Goal: Task Accomplishment & Management: Use online tool/utility

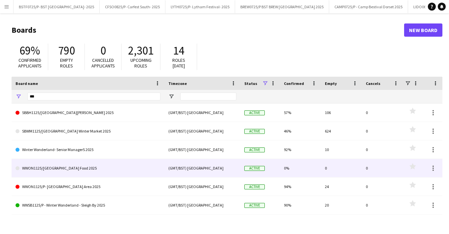
scroll to position [18, 0]
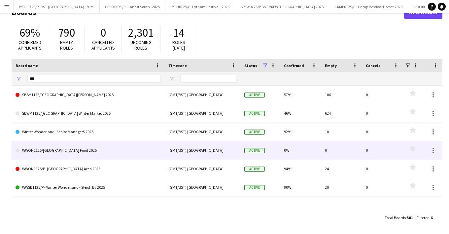
type input "***"
click at [64, 154] on link "WWON1125/[GEOGRAPHIC_DATA] Food 2025" at bounding box center [88, 150] width 145 height 18
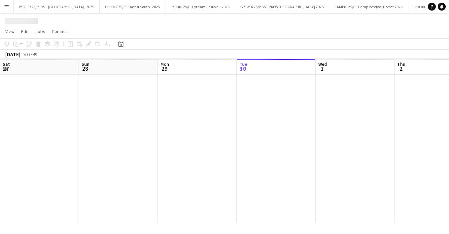
scroll to position [0, 1262]
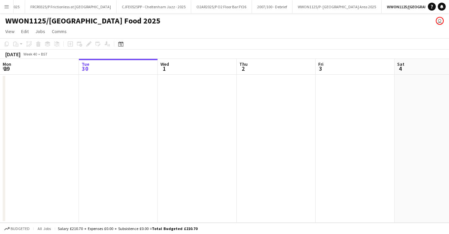
drag, startPoint x: 292, startPoint y: 135, endPoint x: 121, endPoint y: 131, distance: 171.2
click at [140, 134] on app-calendar-viewport "Sat 27 Sun 28 Mon 29 Tue 30 Wed 1 Thu 2 Fri 3 Sat 4 Sun 5 Mon 6 Tue 7" at bounding box center [224, 141] width 449 height 164
drag, startPoint x: 184, startPoint y: 134, endPoint x: 144, endPoint y: 133, distance: 40.6
click at [33, 135] on app-calendar-viewport "Sun 28 Mon 29 Tue 30 Wed 1 Thu 2 Fri 3 Sat 4 Sun 5 Mon 6 Tue 7 Wed 8" at bounding box center [224, 141] width 449 height 164
drag, startPoint x: 113, startPoint y: 134, endPoint x: 186, endPoint y: 140, distance: 72.4
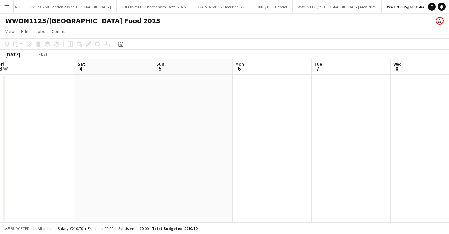
click at [53, 137] on app-calendar-viewport "Tue 30 Wed 1 Thu 2 Fri 3 Sat 4 Sun 5 Mon 6 Tue 7 Wed 8 Thu 9 Fri 10" at bounding box center [224, 141] width 449 height 164
drag, startPoint x: 274, startPoint y: 140, endPoint x: 5, endPoint y: 144, distance: 269.2
click at [0, 145] on html "Menu Boards Boards Boards All jobs Status Workforce Workforce My Workforce Recr…" at bounding box center [224, 117] width 449 height 234
drag, startPoint x: 46, startPoint y: 132, endPoint x: 350, endPoint y: 132, distance: 304.1
click at [0, 132] on html "Menu Boards Boards Boards All jobs Status Workforce Workforce My Workforce Recr…" at bounding box center [224, 117] width 449 height 234
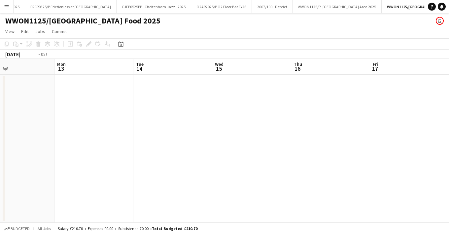
drag, startPoint x: 395, startPoint y: 133, endPoint x: 138, endPoint y: 135, distance: 257.3
click at [101, 135] on app-calendar-viewport "Fri 10 Sat 11 Sun 12 Mon 13 Tue 14 Wed 15 Thu 16 Fri 17 Sat 18 Sun 19 Mon 20" at bounding box center [224, 141] width 449 height 164
click at [166, 143] on app-calendar-viewport "Mon 13 Tue 14 Wed 15 Thu 16 Fri 17 Sat 18 Sun 19 Mon 20 Tue 21 Wed 22 Thu 23" at bounding box center [224, 141] width 449 height 164
drag, startPoint x: 340, startPoint y: 135, endPoint x: 409, endPoint y: 138, distance: 68.4
click at [199, 135] on app-calendar-viewport "Thu 16 Fri 17 Sat 18 Sun 19 Mon 20 Tue 21 Wed 22 Thu 23 Fri 24 Sat 25 Sun 26" at bounding box center [224, 141] width 449 height 164
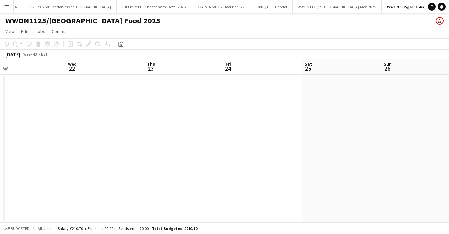
drag, startPoint x: 409, startPoint y: 138, endPoint x: 98, endPoint y: 141, distance: 311.1
click at [130, 141] on app-calendar-viewport "Sun 19 Mon 20 Tue 21 Wed 22 Thu 23 Fri 24 Sat 25 Sun 26 Mon 27 Tue 28 Wed 29" at bounding box center [224, 141] width 449 height 164
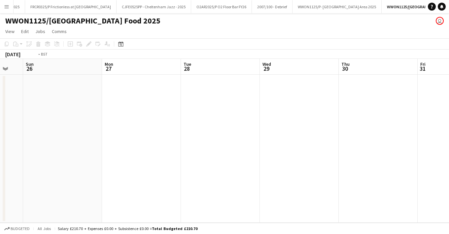
drag, startPoint x: 235, startPoint y: 142, endPoint x: 299, endPoint y: 140, distance: 64.7
click at [93, 142] on app-calendar-viewport "Thu 23 Fri 24 Sat 25 Sun 26 Mon 27 Tue 28 Wed 29 Thu 30 Fri 31 Sat 1 Sun 2" at bounding box center [224, 141] width 449 height 164
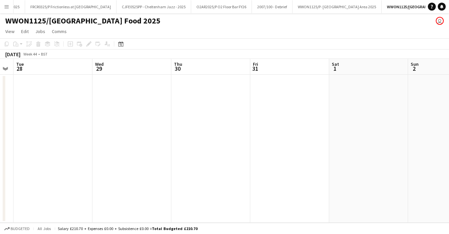
drag, startPoint x: 311, startPoint y: 142, endPoint x: 108, endPoint y: 144, distance: 202.9
click at [132, 144] on app-calendar-viewport "Sat 25 Sun 26 Mon 27 Tue 28 Wed 29 Thu 30 Fri 31 Sat 1 Sun 2 Mon 3 Tue 4" at bounding box center [224, 141] width 449 height 164
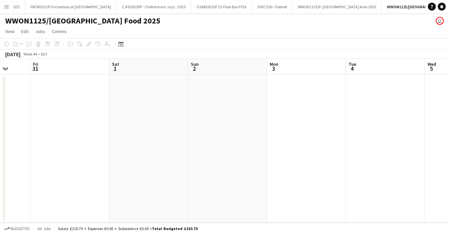
drag, startPoint x: 340, startPoint y: 136, endPoint x: 194, endPoint y: 142, distance: 146.9
click at [227, 143] on app-calendar-viewport "Mon 27 Tue 28 Wed 29 Thu 30 Fri 31 Sat 1 Sun 2 Mon 3 Tue 4 Wed 5 Thu 6" at bounding box center [224, 141] width 449 height 164
drag, startPoint x: 408, startPoint y: 140, endPoint x: 125, endPoint y: 144, distance: 283.0
click at [185, 145] on app-calendar-viewport "Wed 29 Thu 30 Fri 31 Sat 1 Sun 2 Mon 3 Tue 4 Wed 5 Thu 6 Fri 7 Sat 8" at bounding box center [224, 141] width 449 height 164
drag, startPoint x: 437, startPoint y: 144, endPoint x: 144, endPoint y: 147, distance: 292.9
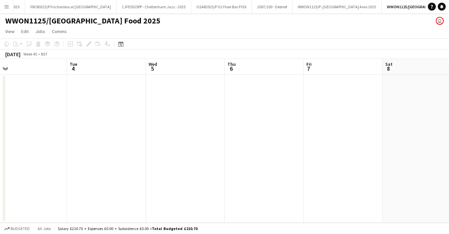
click at [187, 147] on app-calendar-viewport "Fri 31 Sat 1 Sun 2 Mon 3 Tue 4 Wed 5 Thu 6 Fri 7 Sat 8 Sun 9 Mon 10" at bounding box center [224, 141] width 449 height 164
drag, startPoint x: 393, startPoint y: 139, endPoint x: 229, endPoint y: 109, distance: 167.3
click at [348, 141] on app-calendar-viewport "Tue 4 Wed 5 Thu 6 Fri 7 Sat 8 Sun 9 Mon 10 Tue 11 Wed 12 Thu 13 Fri 14" at bounding box center [224, 141] width 449 height 164
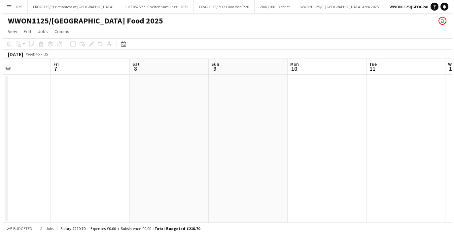
scroll to position [0, 233]
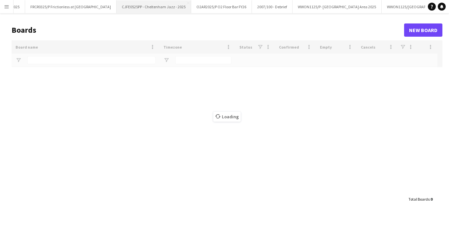
scroll to position [0, 1255]
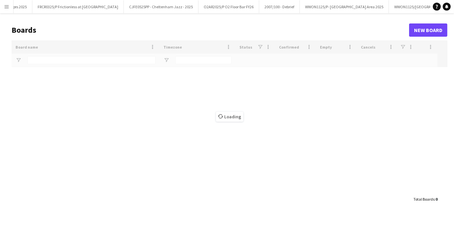
type input "***"
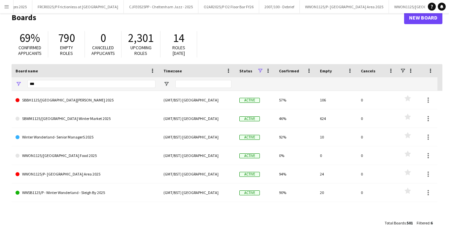
scroll to position [18, 0]
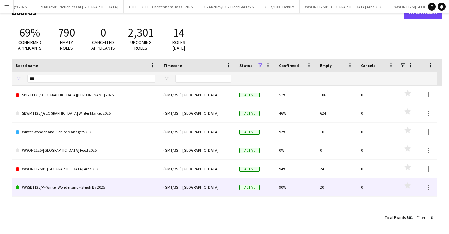
click at [80, 187] on link "WWSB1125/P - Winter Wonderland - Sleigh By 2025" at bounding box center [86, 187] width 140 height 18
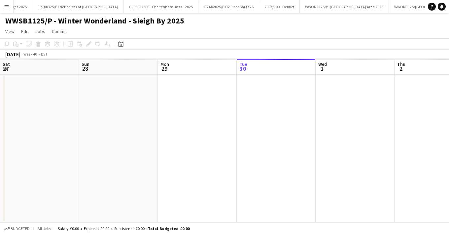
scroll to position [0, 1356]
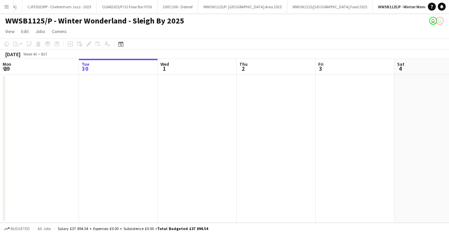
drag, startPoint x: 292, startPoint y: 133, endPoint x: 305, endPoint y: 135, distance: 13.3
click at [32, 135] on app-calendar-viewport "Sat 27 Sun 28 Mon 29 Tue 30 Wed 1 Thu 2 Fri 3 Sat 4 Sun 5 Mon 6 Tue 7" at bounding box center [224, 141] width 449 height 164
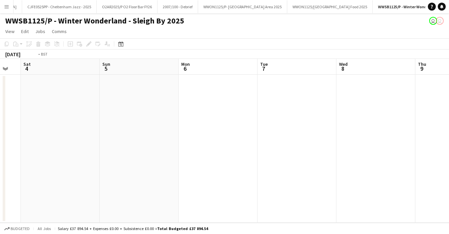
drag, startPoint x: 294, startPoint y: 137, endPoint x: 369, endPoint y: 145, distance: 76.3
click at [68, 140] on app-calendar-viewport "Wed 1 Thu 2 Fri 3 Sat 4 Sun 5 Mon 6 Tue 7 Wed 8 Thu 9 Fri 10 Sat 11" at bounding box center [224, 141] width 449 height 164
drag, startPoint x: 352, startPoint y: 146, endPoint x: 11, endPoint y: 146, distance: 340.4
click at [51, 146] on app-calendar-viewport "Sat 4 Sun 5 Mon 6 Tue 7 Wed 8 Thu 9 Fri 10 Sat 11 Sun 12 Mon 13 Tue 14" at bounding box center [224, 141] width 449 height 164
click at [111, 146] on app-calendar-viewport "Thu 9 Fri 10 Sat 11 Sun 12 Mon 13 Tue 14 Wed 15 Thu 16 Fri 17 Sat 18 Sun 19" at bounding box center [224, 141] width 449 height 164
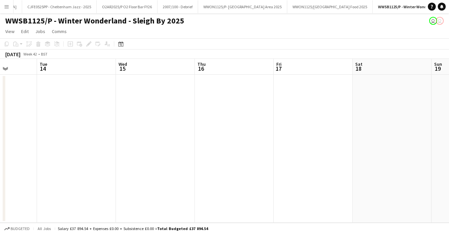
drag, startPoint x: 312, startPoint y: 146, endPoint x: 38, endPoint y: 147, distance: 274.4
click at [67, 146] on app-calendar-viewport "Sat 11 Sun 12 Mon 13 Tue 14 Wed 15 Thu 16 Fri 17 Sat 18 Sun 19 Mon 20 Tue 21" at bounding box center [224, 141] width 449 height 164
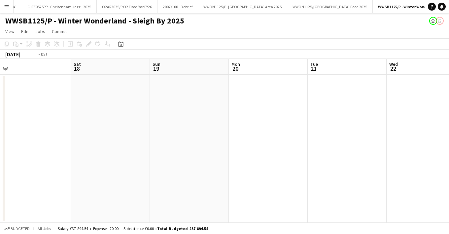
drag, startPoint x: 315, startPoint y: 149, endPoint x: 249, endPoint y: 150, distance: 66.6
click at [32, 149] on app-calendar-viewport "Tue 14 Wed 15 Thu 16 Fri 17 Sat 18 Sun 19 Mon 20 Tue 21 Wed 22 Thu 23 Fri 24" at bounding box center [224, 141] width 449 height 164
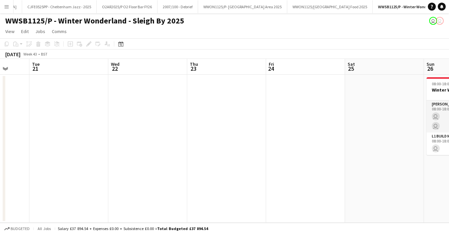
drag, startPoint x: 265, startPoint y: 151, endPoint x: 0, endPoint y: 148, distance: 264.2
click at [76, 152] on app-calendar-viewport "Sat 18 Sun 19 Mon 20 Tue 21 Wed 22 Thu 23 Fri 24 Sat 25 Sun 26 3/3 1 Job Mon 27…" at bounding box center [224, 141] width 449 height 164
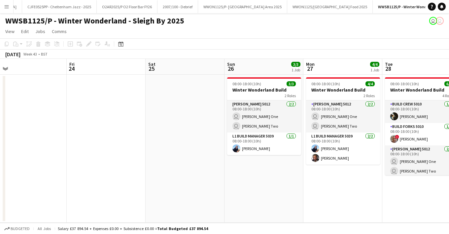
drag, startPoint x: 293, startPoint y: 151, endPoint x: 120, endPoint y: 151, distance: 172.8
click at [120, 151] on app-calendar-viewport "Mon 20 Tue 21 Wed 22 Thu 23 Fri 24 Sat 25 Sun 26 3/3 1 Job Mon 27 4/4 1 Job Tue…" at bounding box center [224, 141] width 449 height 164
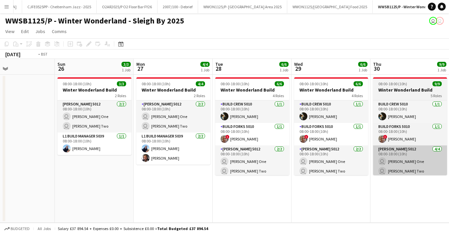
drag, startPoint x: 202, startPoint y: 155, endPoint x: 124, endPoint y: 154, distance: 77.9
click at [0, 154] on html "Menu Boards Boards Boards All jobs Status Workforce Workforce My Workforce Recr…" at bounding box center [224, 117] width 449 height 234
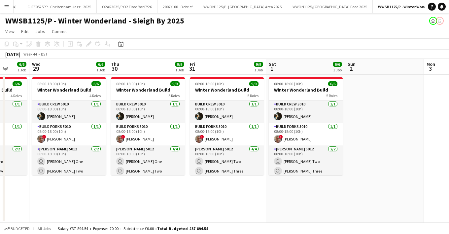
drag, startPoint x: 234, startPoint y: 155, endPoint x: 199, endPoint y: 155, distance: 34.3
click at [49, 155] on app-calendar-viewport "Sun 26 3/3 1 Job Mon 27 4/4 1 Job Tue 28 6/6 1 Job Wed 29 6/6 1 Job Thu 30 9/9 …" at bounding box center [224, 141] width 449 height 164
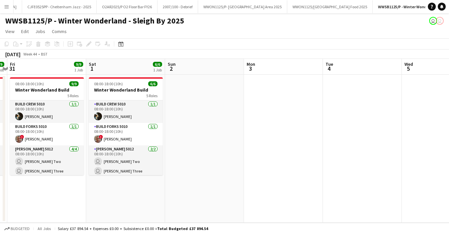
drag, startPoint x: 158, startPoint y: 156, endPoint x: 19, endPoint y: 156, distance: 138.9
click at [29, 156] on app-calendar-viewport "Tue 28 6/6 1 Job Wed 29 6/6 1 Job Thu 30 9/9 1 Job Fri 31 9/9 1 Job Sat 1 6/6 1…" at bounding box center [224, 141] width 449 height 164
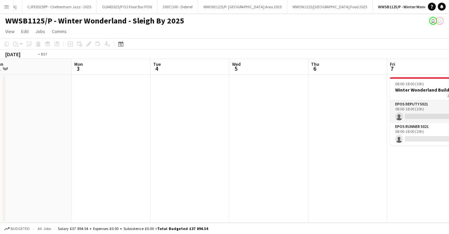
drag, startPoint x: 242, startPoint y: 154, endPoint x: 88, endPoint y: 156, distance: 154.7
click at [101, 156] on app-calendar-viewport "Thu 30 9/9 1 Job Fri 31 9/9 1 Job Sat 1 6/6 1 Job Sun 2 Mon 3 Tue 4 Wed 5 Thu 6…" at bounding box center [224, 141] width 449 height 164
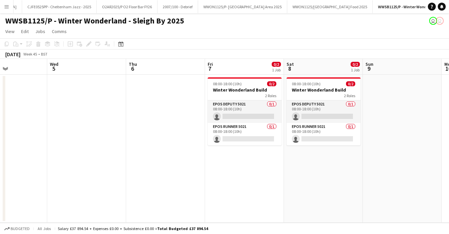
click at [87, 156] on app-date-cell at bounding box center [86, 149] width 79 height 148
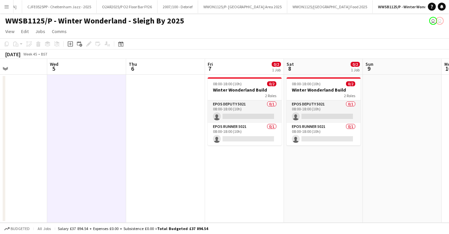
click at [227, 175] on app-date-cell "08:00-18:00 (10h) 0/2 Winter Wonderland Build 2 Roles EPOS Deputy 5021 0/1 08:0…" at bounding box center [244, 149] width 79 height 148
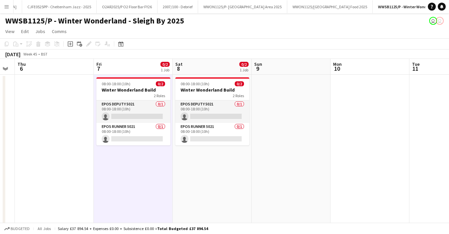
drag, startPoint x: 340, startPoint y: 187, endPoint x: 229, endPoint y: 187, distance: 111.2
click at [229, 187] on app-calendar-viewport "Mon 3 Tue 4 Wed 5 Thu 6 Fri 7 0/2 1 Job Sat 8 0/2 1 Job Sun 9 Mon 10 Tue 11 Wed…" at bounding box center [224, 194] width 449 height 270
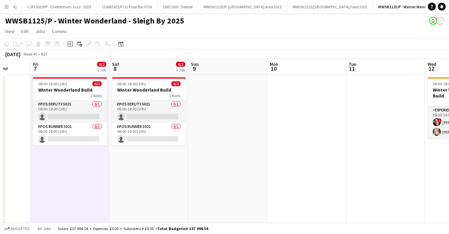
drag, startPoint x: 308, startPoint y: 183, endPoint x: 91, endPoint y: 180, distance: 216.7
click at [71, 183] on app-calendar-viewport "Mon 3 Tue 4 Wed 5 Thu 6 Fri 7 0/2 1 Job Sat 8 0/2 1 Job Sun 9 Mon 10 Tue 11 Wed…" at bounding box center [224, 194] width 449 height 270
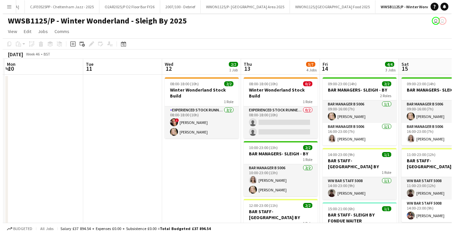
scroll to position [0, 250]
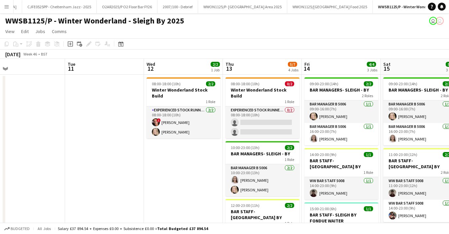
drag, startPoint x: 210, startPoint y: 175, endPoint x: 103, endPoint y: 176, distance: 106.9
click at [103, 176] on app-calendar-viewport "Fri 7 0/2 1 Job Sat 8 0/2 1 Job Sun 9 Mon 10 Tue 11 Wed 12 2/2 1 Job Thu 13 5/7…" at bounding box center [224, 194] width 449 height 270
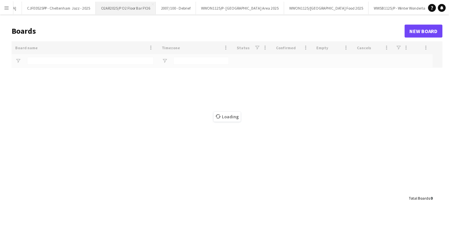
scroll to position [0, 1349]
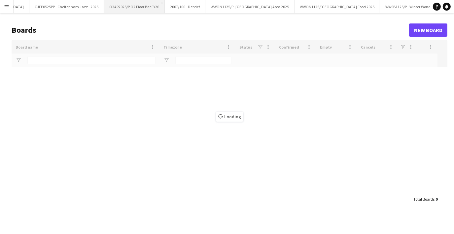
type input "***"
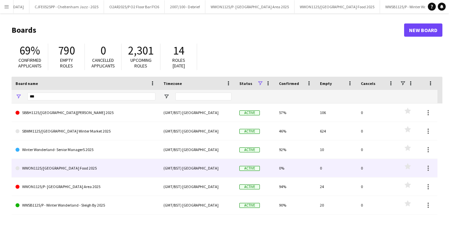
click at [58, 171] on link "WWON1125/[GEOGRAPHIC_DATA] Food 2025" at bounding box center [86, 168] width 140 height 18
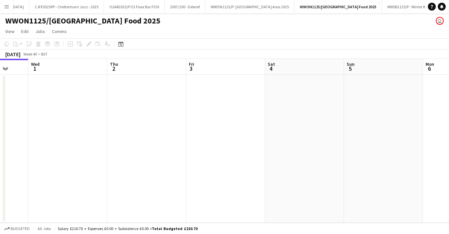
drag, startPoint x: 332, startPoint y: 147, endPoint x: 87, endPoint y: 138, distance: 245.6
click at [100, 138] on app-calendar-viewport "Sat 27 Sun 28 Mon 29 Tue 30 Wed 1 Thu 2 Fri 3 Sat 4 Sun 5 Mon 6 Tue 7" at bounding box center [224, 141] width 449 height 164
drag, startPoint x: 215, startPoint y: 149, endPoint x: 99, endPoint y: 139, distance: 116.9
click at [0, 139] on html "Menu Boards Boards Boards All jobs Status Workforce Workforce My Workforce Recr…" at bounding box center [224, 117] width 449 height 234
drag
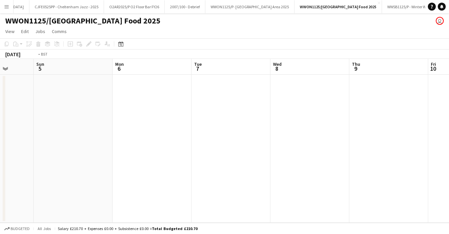
click at [20, 131] on app-calendar-viewport "Thu 2 Fri 3 Sat 4 Sun 5 Mon 6 Tue 7 Wed 8 Thu 9 Fri 10 Sat 11 Sun 12" at bounding box center [224, 141] width 449 height 164
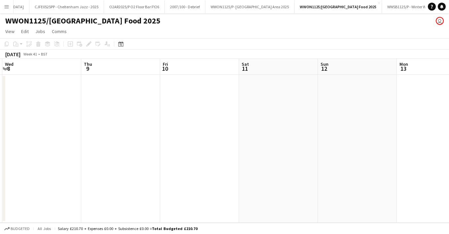
click at [0, 124] on html "Menu Boards Boards Boards All jobs Status Workforce Workforce My Workforce Recr…" at bounding box center [224, 117] width 449 height 234
click at [87, 148] on app-calendar-viewport "Wed 8 Thu 9 Fri 10 Sat 11 Sun 12 Mon 13 Tue 14 Wed 15 Thu 16 Fri 17 Sat 18" at bounding box center [224, 141] width 449 height 164
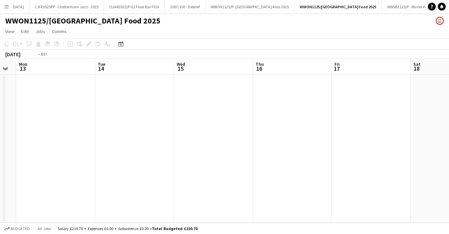
click at [32, 192] on app-calendar-viewport "Fri 10 Sat 11 Sun 12 Mon 13 Tue 14 Wed 15 Thu 16 Fri 17 Sat 18 Sun 19 Mon 20" at bounding box center [224, 141] width 449 height 164
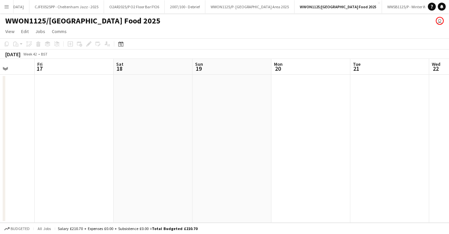
click at [237, 223] on div "Budgeted All jobs Salary £210.70 + Expenses £0.00 + Subsistence £0.00 = Total B…" at bounding box center [224, 227] width 449 height 11
click at [134, 150] on app-calendar-viewport "Tue 14 Wed 15 Thu 16 Fri 17 Sat 18 Sun 19 Mon 20 Tue 21 Wed 22 Thu 23 Fri 24" at bounding box center [224, 141] width 449 height 164
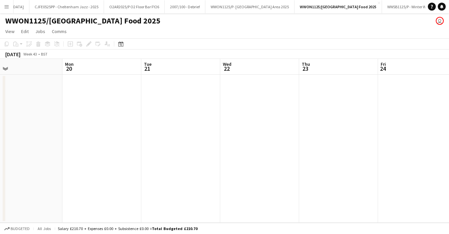
click at [76, 159] on app-calendar-viewport "Fri 17 Sat 18 Sun 19 Mon 20 Tue 21 Wed 22 Thu 23 Fri 24 Sat 25 Sun 26 Mon 27" at bounding box center [224, 141] width 449 height 164
click at [18, 188] on app-calendar-viewport "Mon 20 Tue 21 Wed 22 Thu 23 Fri 24 Sat 25 Sun 26 Mon 27 Tue 28 Wed 29 Thu 30" at bounding box center [224, 141] width 449 height 164
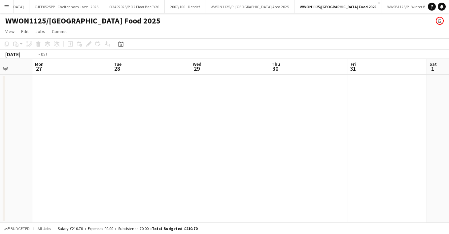
click at [117, 179] on app-calendar-viewport "Thu 23 Fri 24 Sat 25 Sun 26 Mon 27 Tue 28 Wed 29 Thu 30 Fri 31 Sat 1 Sun 2" at bounding box center [224, 141] width 449 height 164
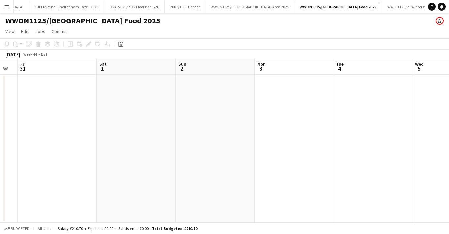
click at [33, 175] on app-calendar-viewport "Tue 28 Wed 29 Thu 30 Fri 31 Sat 1 Sun 2 Mon 3 Tue 4 Wed 5 Thu 6 Fri 7" at bounding box center [224, 141] width 449 height 164
click at [167, 171] on app-calendar-viewport "Thu 30 Fri 31 Sat 1 Sun 2 Mon 3 Tue 4 Wed 5 Thu 6 Fri 7 Sat 8 Sun 9" at bounding box center [224, 141] width 449 height 164
click at [83, 172] on app-calendar-viewport "Sun 2 Mon 3 Tue 4 Wed 5 Thu 6 Fri 7 Sat 8 Sun 9 Mon 10 Tue 11 Wed 12" at bounding box center [224, 141] width 449 height 164
click at [15, 171] on app-calendar-viewport "Thu 6 Fri 7 Sat 8 Sun 9 Mon 10 Tue 11 Wed 12 Thu 13 Fri 14 Sat 15 Sun 16" at bounding box center [224, 141] width 449 height 164
click at [63, 147] on app-calendar-viewport "Sun 9 Mon 10 Tue 11 Wed 12 Thu 13 Fri 14 Sat 15 Sun 16 Mon 17 Tue 18 Wed 19" at bounding box center [224, 141] width 449 height 164
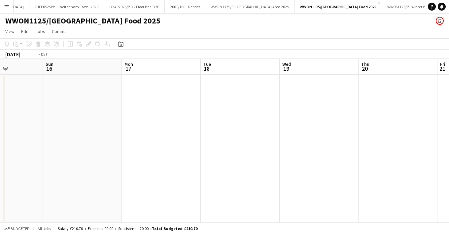
click at [0, 107] on html "Menu Boards Boards Boards All jobs Status Workforce Workforce My Workforce Recr…" at bounding box center [224, 117] width 449 height 234
click at [109, 104] on app-calendar-viewport "Wed 19 Thu 20 Fri 21 Sat 22 Sun 23 Mon 24 Tue 25 Wed 26 Thu 27 Fri 28 Sat 29" at bounding box center [224, 141] width 449 height 164
click at [0, 99] on html "Menu Boards Boards Boards All jobs Status Workforce Workforce My Workforce Recr…" at bounding box center [224, 117] width 449 height 234
click at [165, 180] on app-calendar-viewport "Wed 26 Thu 27 Fri 28 Sat 29 Sun 30 Mon 1 Tue 2 Wed 3 Thu 4 Fri 5 Sat 6" at bounding box center [224, 141] width 449 height 164
click at [54, 173] on app-calendar-viewport "Wed 26 Thu 27 Fri 28 Sat 29 Sun 30 Mon 1 Tue 2 Wed 3 Thu 4 Fri 5 Sat 6" at bounding box center [224, 141] width 449 height 164
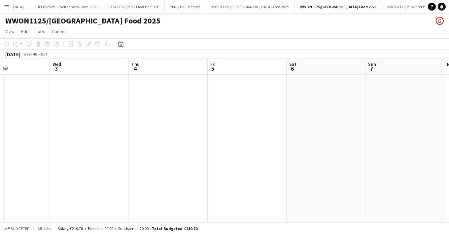
click at [21, 150] on app-calendar-viewport "Sun 30 Mon 1 Tue 2 Wed 3 Thu 4 Fri 5 Sat 6 Sun 7 Mon 8 Tue 9 Wed 10" at bounding box center [224, 141] width 449 height 164
click at [0, 157] on html "Menu Boards Boards Boards All jobs Status Workforce Workforce My Workforce Recr…" at bounding box center [224, 117] width 449 height 234
click at [74, 145] on app-calendar-viewport "Tue 9 Wed 10 Thu 11 Fri 12 Sat 13 Sun 14 Mon 15 Tue 16 Wed 17 Thu 18 Fri 19" at bounding box center [224, 141] width 449 height 164
click at [30, 129] on app-calendar-viewport "Fri 12 Sat 13 Sun 14 Mon 15 Tue 16 Wed 17 Thu 18 Fri 19 Sat 20 Sun 21 Mon 22" at bounding box center [224, 141] width 449 height 164
click at [64, 117] on app-calendar-viewport "Tue 16 Wed 17 Thu 18 Fri 19 Sat 20 Sun 21 Mon 22 Tue 23 Wed 24 Thu 25 Fri 26" at bounding box center [224, 141] width 449 height 164
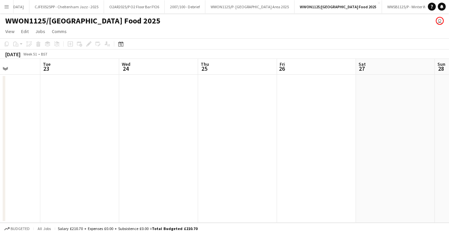
click at [75, 115] on app-calendar-viewport "Fri 19 Sat 20 Sun 21 Mon 22 Tue 23 Wed 24 Thu 25 Fri 26 Sat 27 Sun 28 Mon 29" at bounding box center [224, 141] width 449 height 164
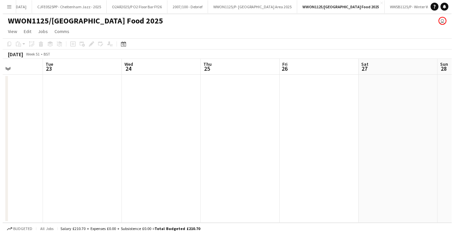
scroll to position [0, 181]
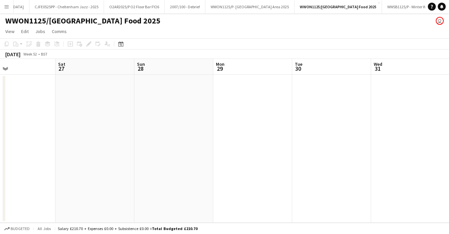
click at [8, 6] on app-icon "Menu" at bounding box center [6, 6] width 5 height 5
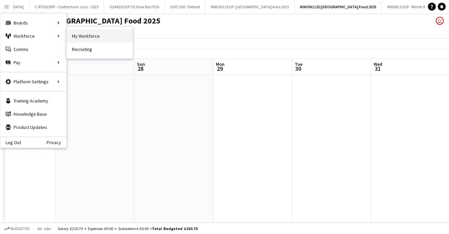
click at [107, 34] on link "My Workforce" at bounding box center [100, 35] width 66 height 13
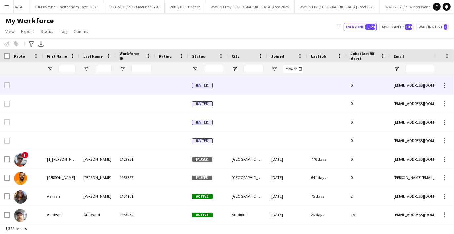
type input "*****"
type input "**********"
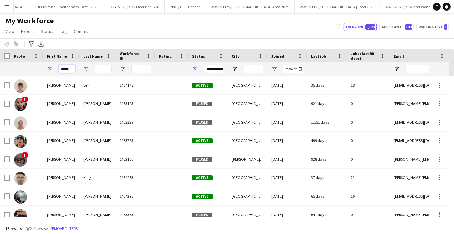
drag, startPoint x: 74, startPoint y: 68, endPoint x: 31, endPoint y: 68, distance: 42.6
click at [31, 68] on div "*****" at bounding box center [357, 68] width 715 height 13
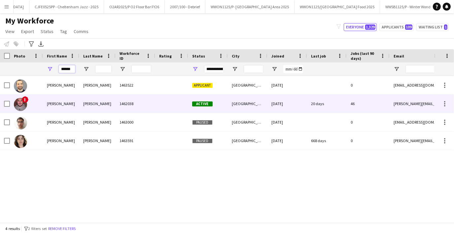
type input "******"
click at [67, 101] on div "[PERSON_NAME]" at bounding box center [61, 103] width 36 height 18
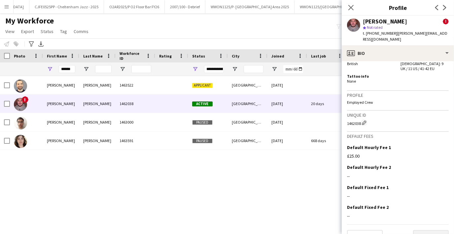
scroll to position [443, 0]
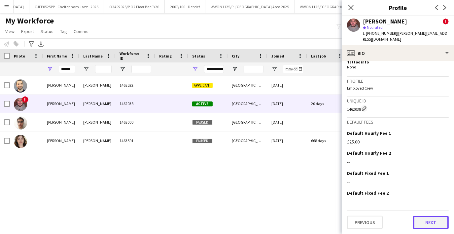
click at [433, 222] on button "Next" at bounding box center [431, 221] width 36 height 13
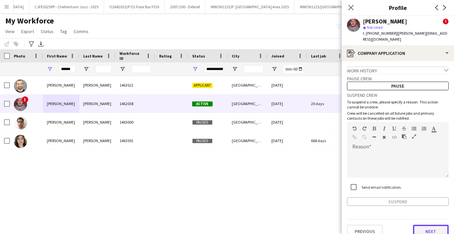
click at [432, 227] on button "Next" at bounding box center [431, 230] width 36 height 13
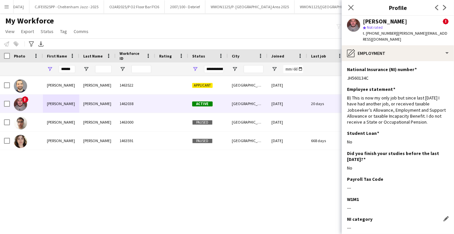
scroll to position [53, 0]
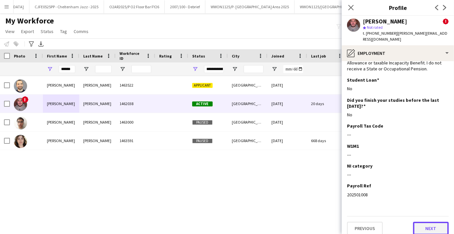
click at [430, 225] on button "Next" at bounding box center [431, 227] width 36 height 13
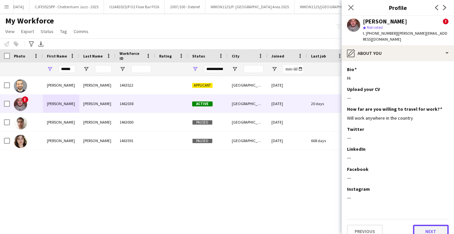
click at [430, 225] on button "Next" at bounding box center [431, 230] width 36 height 13
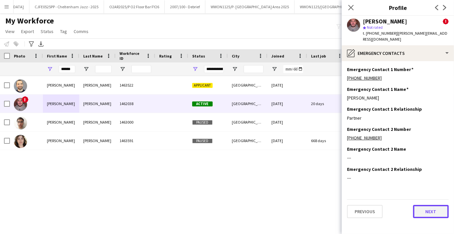
click at [431, 207] on button "Next" at bounding box center [431, 211] width 36 height 13
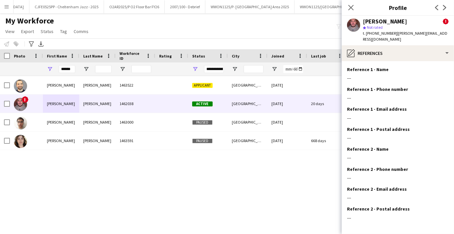
scroll to position [23, 0]
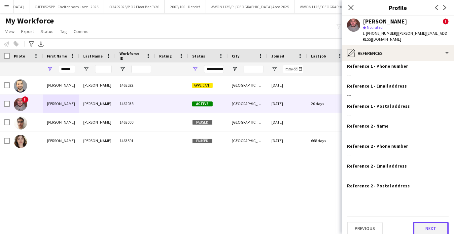
click at [427, 221] on button "Next" at bounding box center [431, 227] width 36 height 13
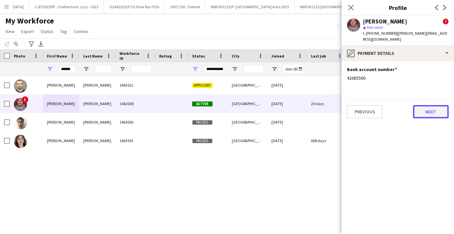
click at [432, 107] on button "Next" at bounding box center [431, 111] width 36 height 13
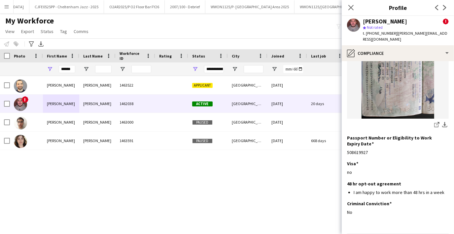
scroll to position [111, 0]
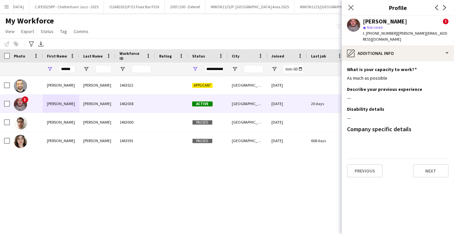
scroll to position [0, 0]
click at [423, 164] on button "Next" at bounding box center [431, 170] width 36 height 13
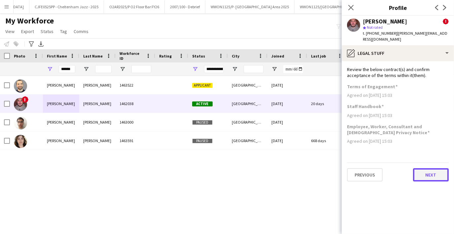
click at [428, 174] on button "Next" at bounding box center [431, 174] width 36 height 13
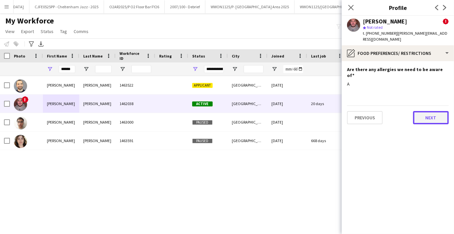
click at [423, 111] on button "Next" at bounding box center [431, 117] width 36 height 13
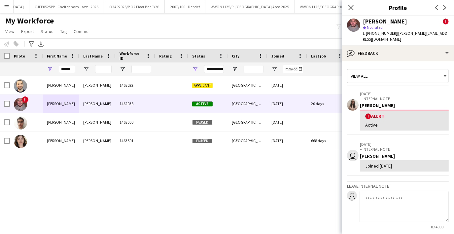
scroll to position [58, 0]
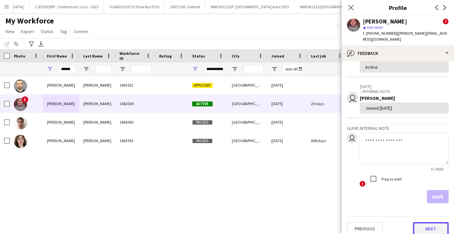
click at [427, 222] on button "Next" at bounding box center [431, 228] width 36 height 13
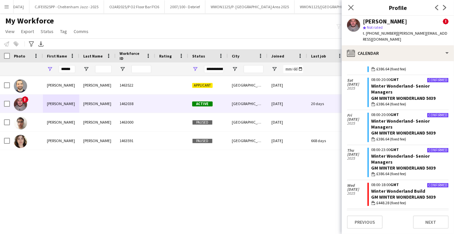
scroll to position [1023, 0]
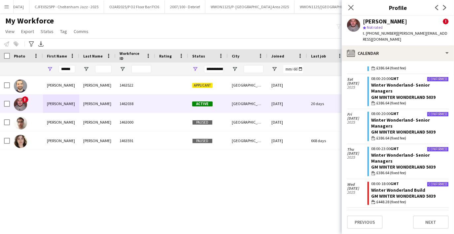
click at [377, 181] on app-crew-calendar-job-card "Confirmed 08:00-18:00 GMT Winter Wonderland Build GM Winter Wonderland 5039 wal…" at bounding box center [407, 192] width 81 height 23
click at [382, 187] on link "Winter Wonderland Build" at bounding box center [398, 190] width 54 height 6
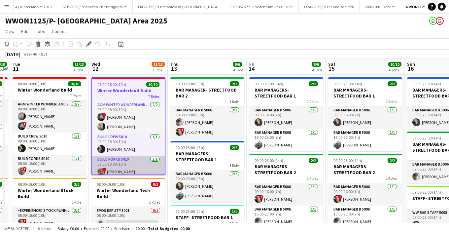
scroll to position [0, 1160]
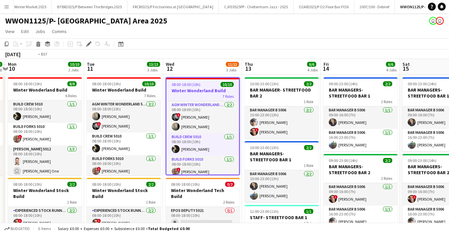
drag, startPoint x: 51, startPoint y: 68, endPoint x: 117, endPoint y: 73, distance: 65.8
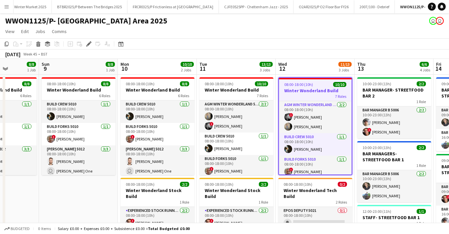
scroll to position [0, 193]
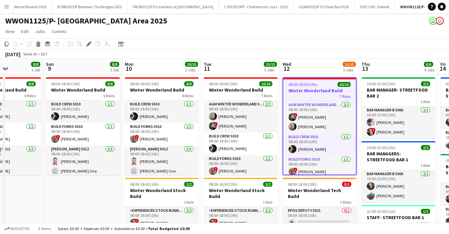
drag, startPoint x: 44, startPoint y: 67, endPoint x: 151, endPoint y: 65, distance: 106.9
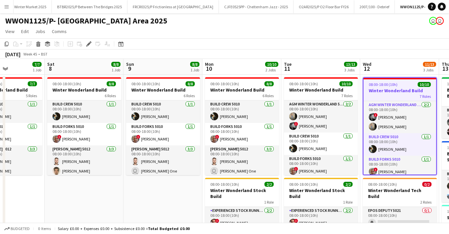
scroll to position [0, 190]
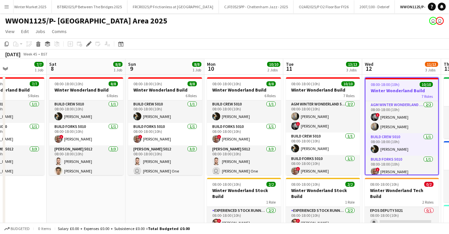
drag, startPoint x: 81, startPoint y: 73, endPoint x: 163, endPoint y: 71, distance: 82.2
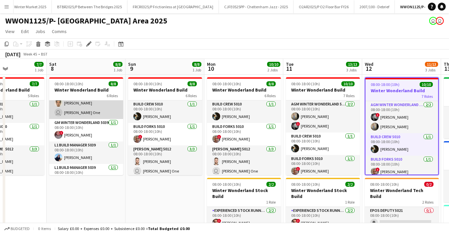
scroll to position [79, 0]
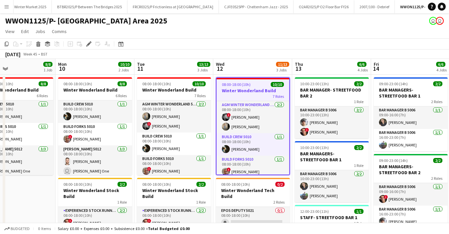
drag, startPoint x: 85, startPoint y: 67, endPoint x: 15, endPoint y: 67, distance: 69.6
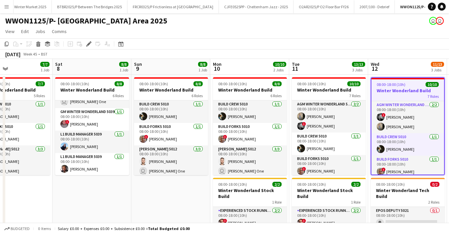
scroll to position [0, 152]
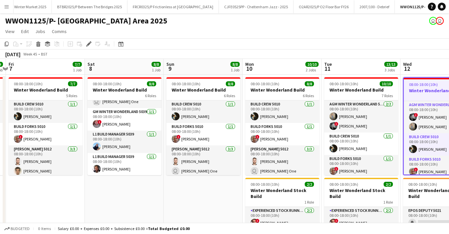
drag, startPoint x: 22, startPoint y: 61, endPoint x: 294, endPoint y: 52, distance: 272.3
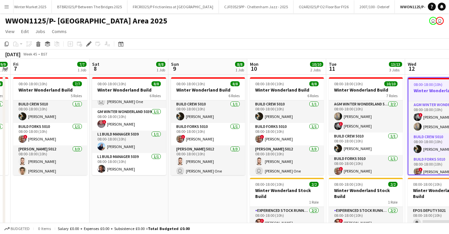
scroll to position [0, 145]
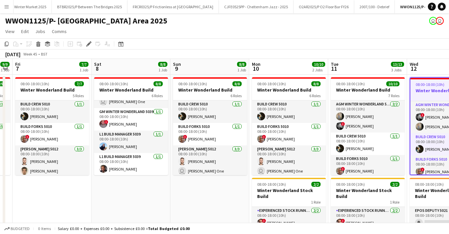
drag, startPoint x: 23, startPoint y: 65, endPoint x: 30, endPoint y: 67, distance: 7.1
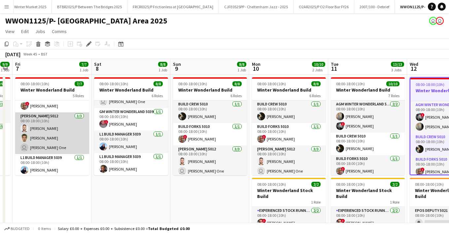
scroll to position [56, 0]
